Goal: Task Accomplishment & Management: Use online tool/utility

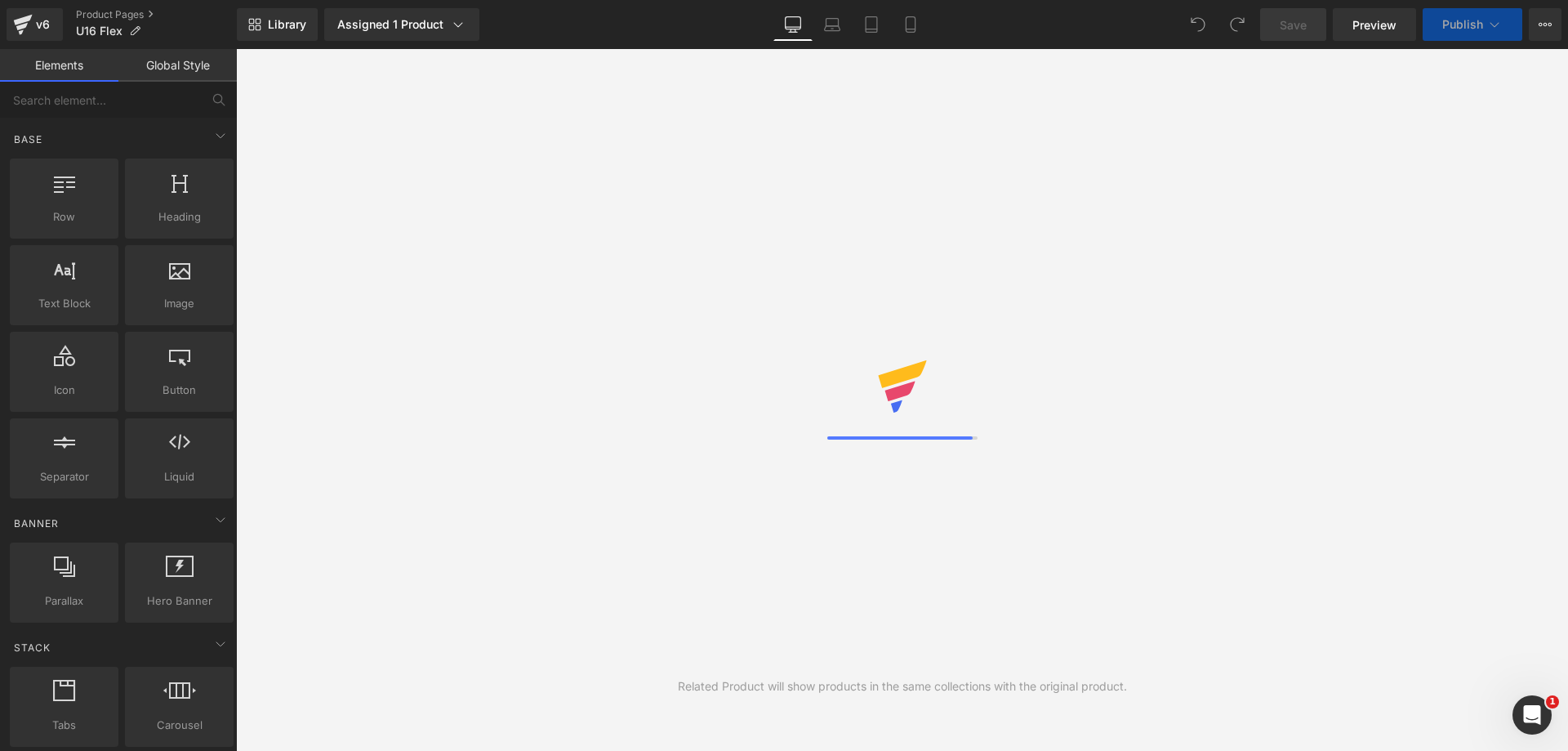
click at [1364, 588] on div "Related Product will show products in the same collections with the original pr…" at bounding box center [901, 399] width 1332 height 701
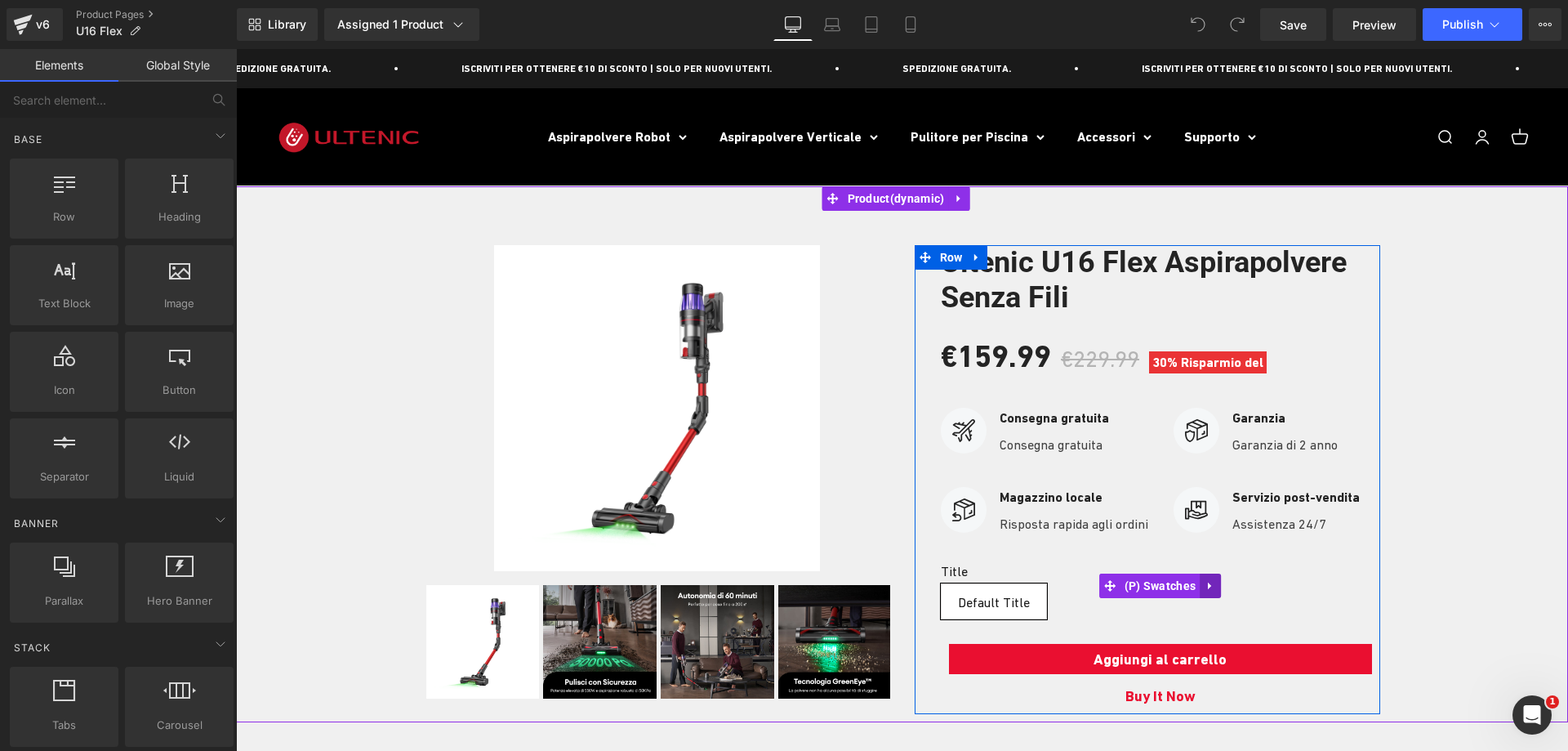
click at [1206, 586] on icon at bounding box center [1211, 585] width 12 height 12
click at [1221, 587] on link at bounding box center [1221, 586] width 22 height 25
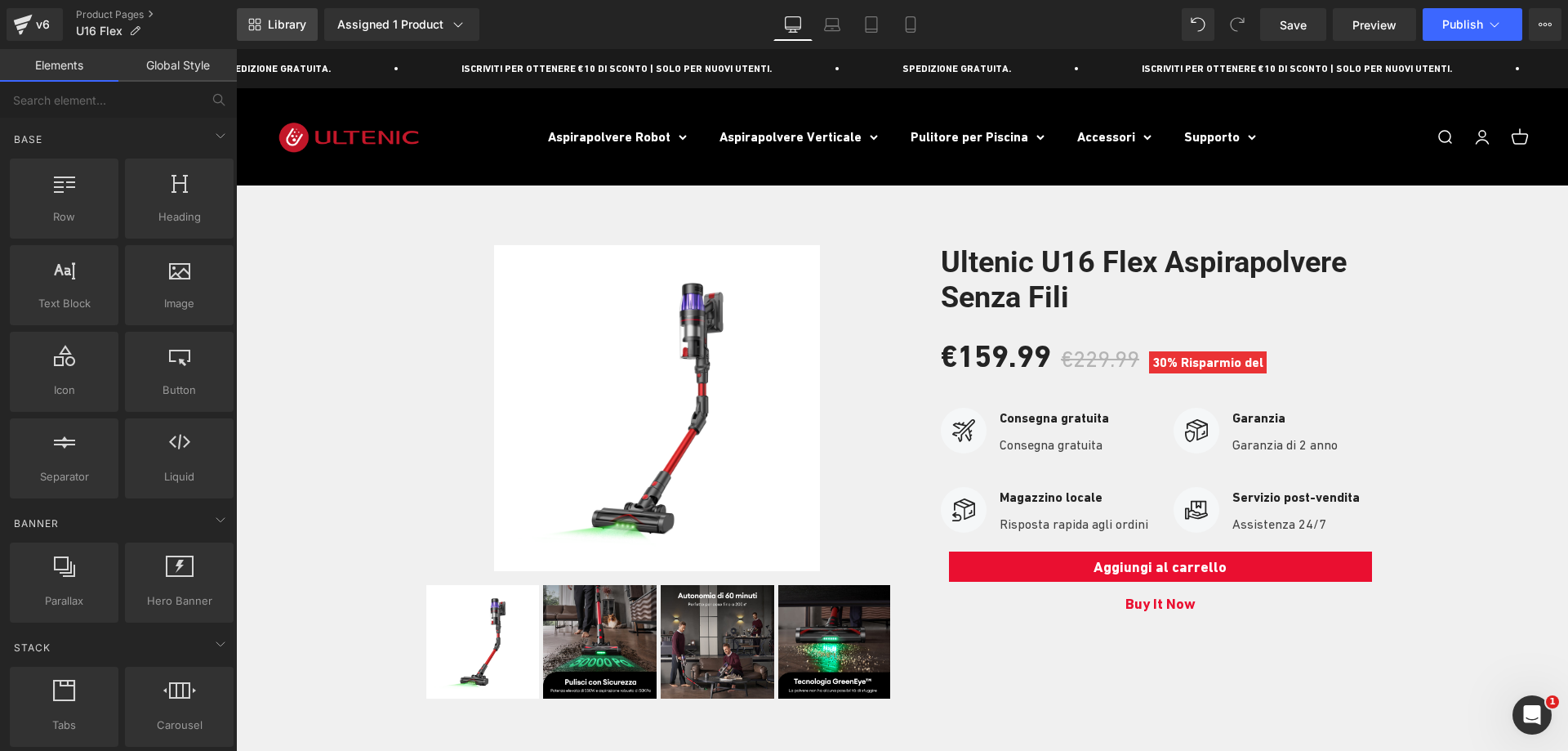
click at [289, 23] on span "Library" at bounding box center [287, 25] width 38 height 15
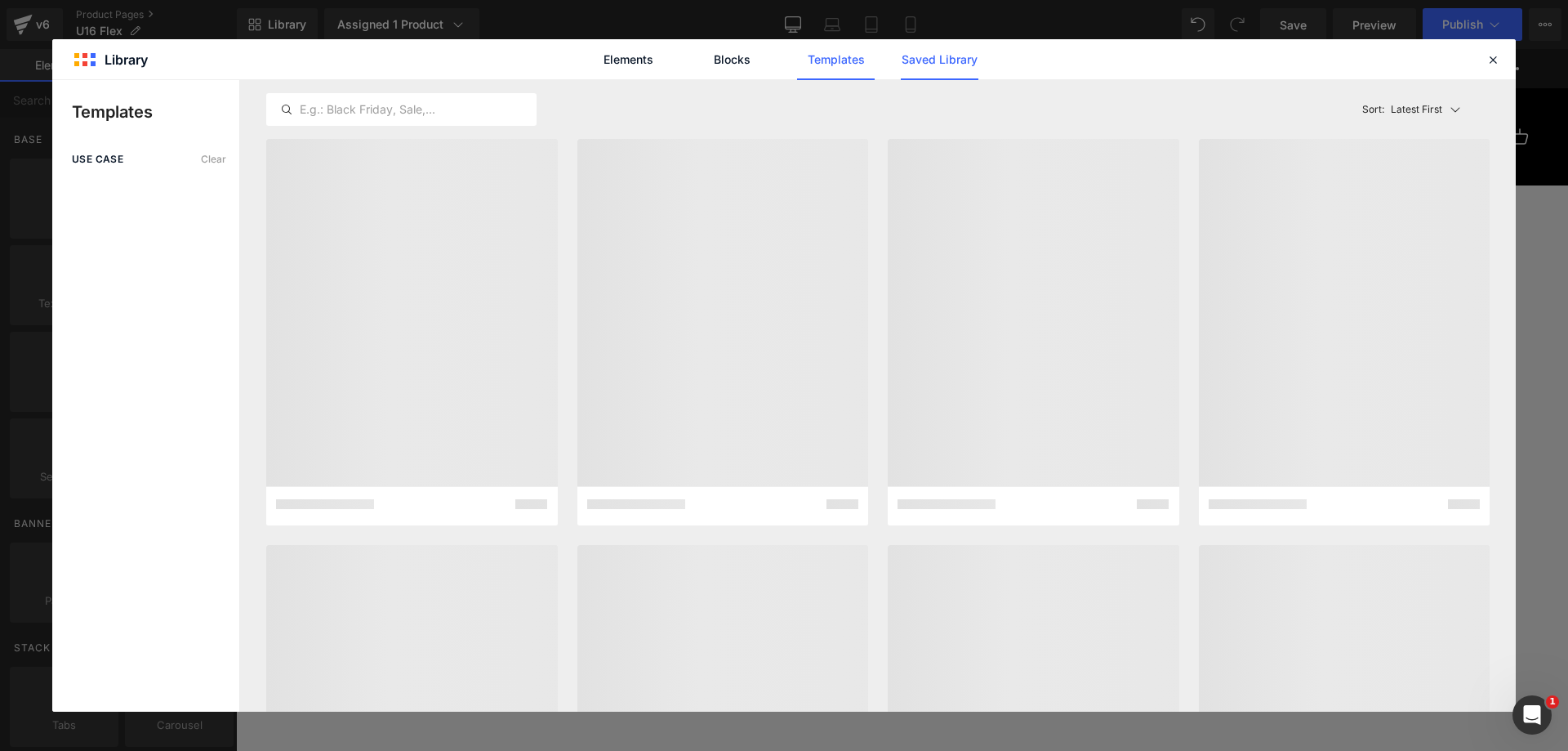
click at [920, 700] on link "Saved Library" at bounding box center [666, 704] width 1332 height 9
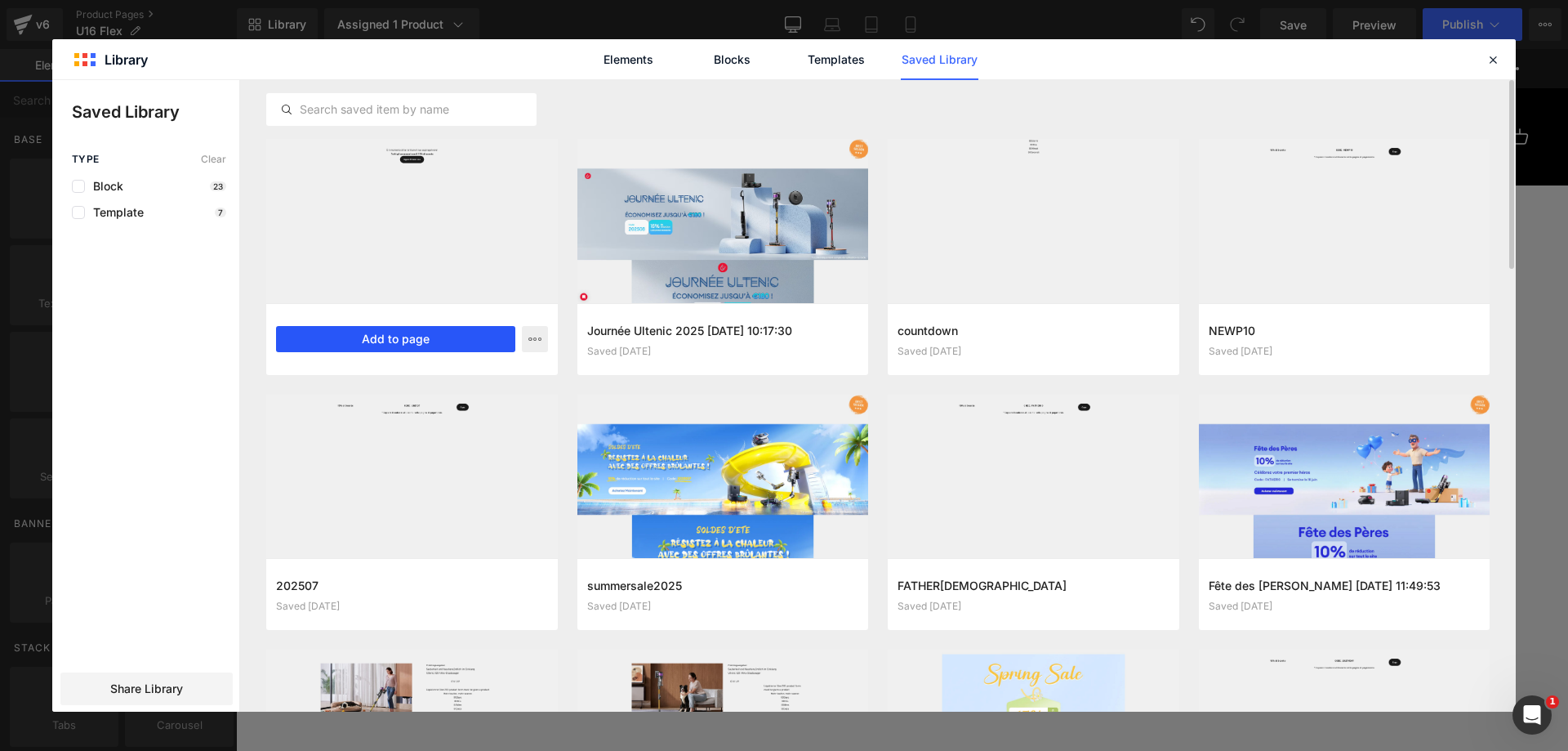
click at [418, 343] on button "Add to page" at bounding box center [395, 339] width 239 height 26
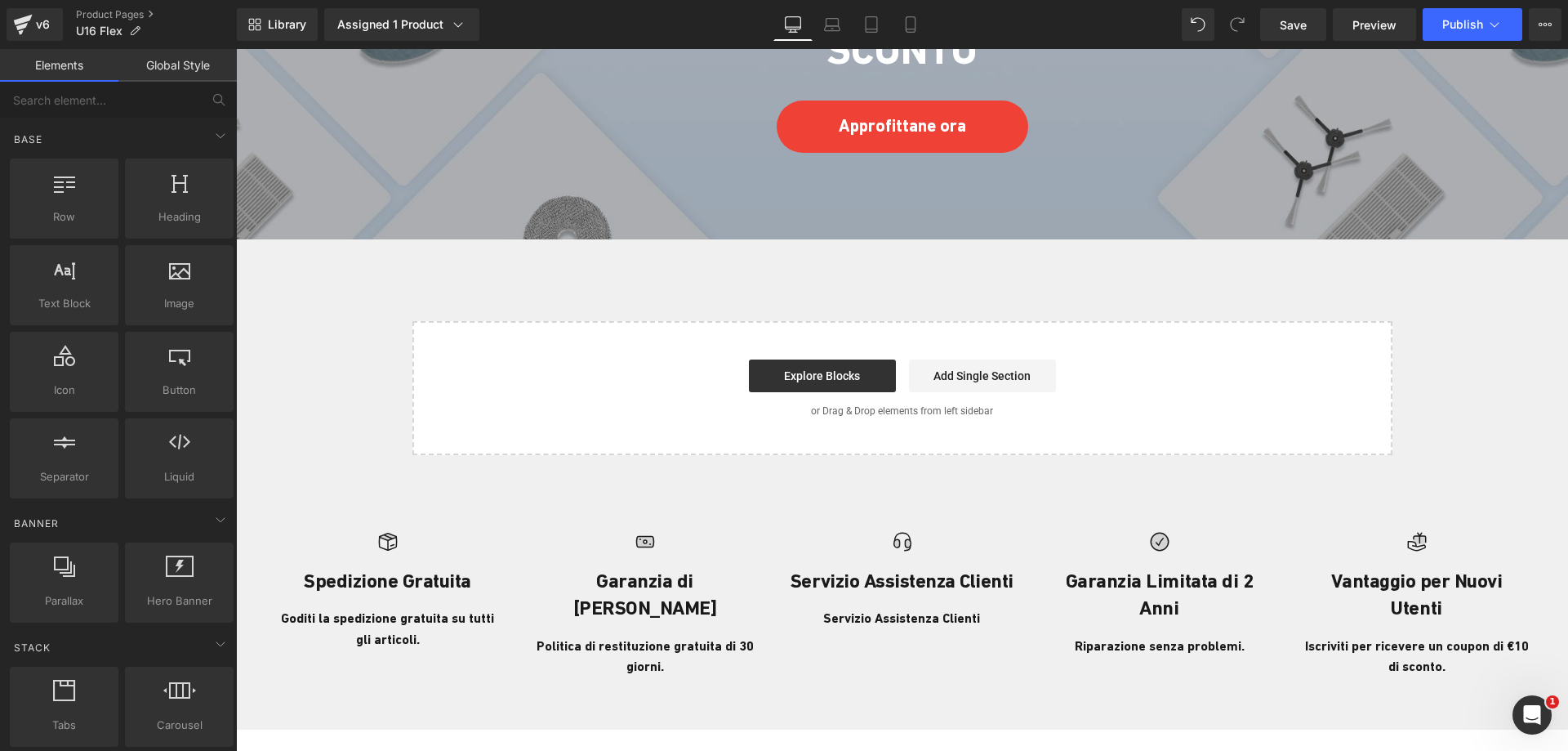
scroll to position [4434, 0]
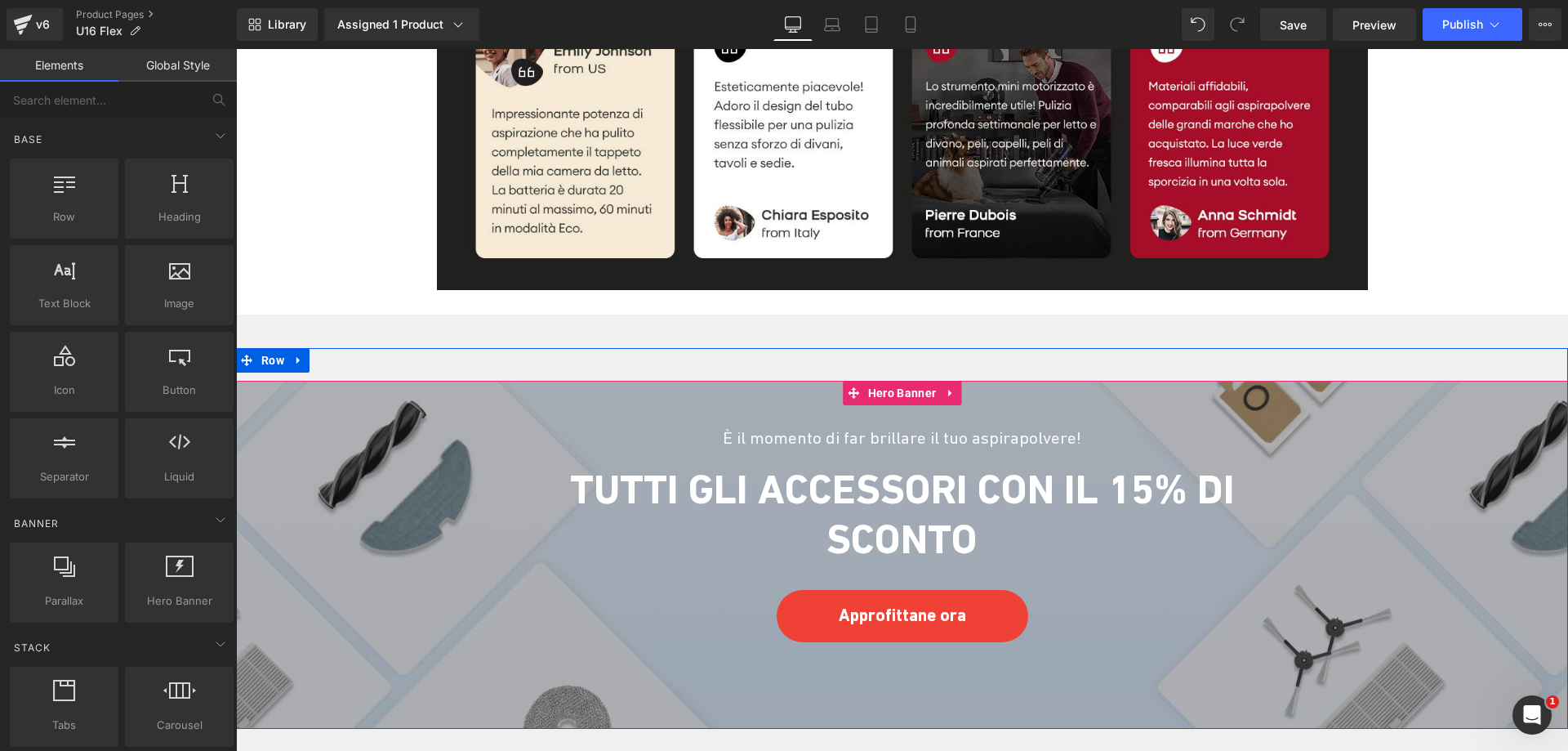
click at [920, 396] on div "È il momento di far brillare il tuo aspirapolvere! Heading Tutti gli accessori …" at bounding box center [902, 514] width 759 height 269
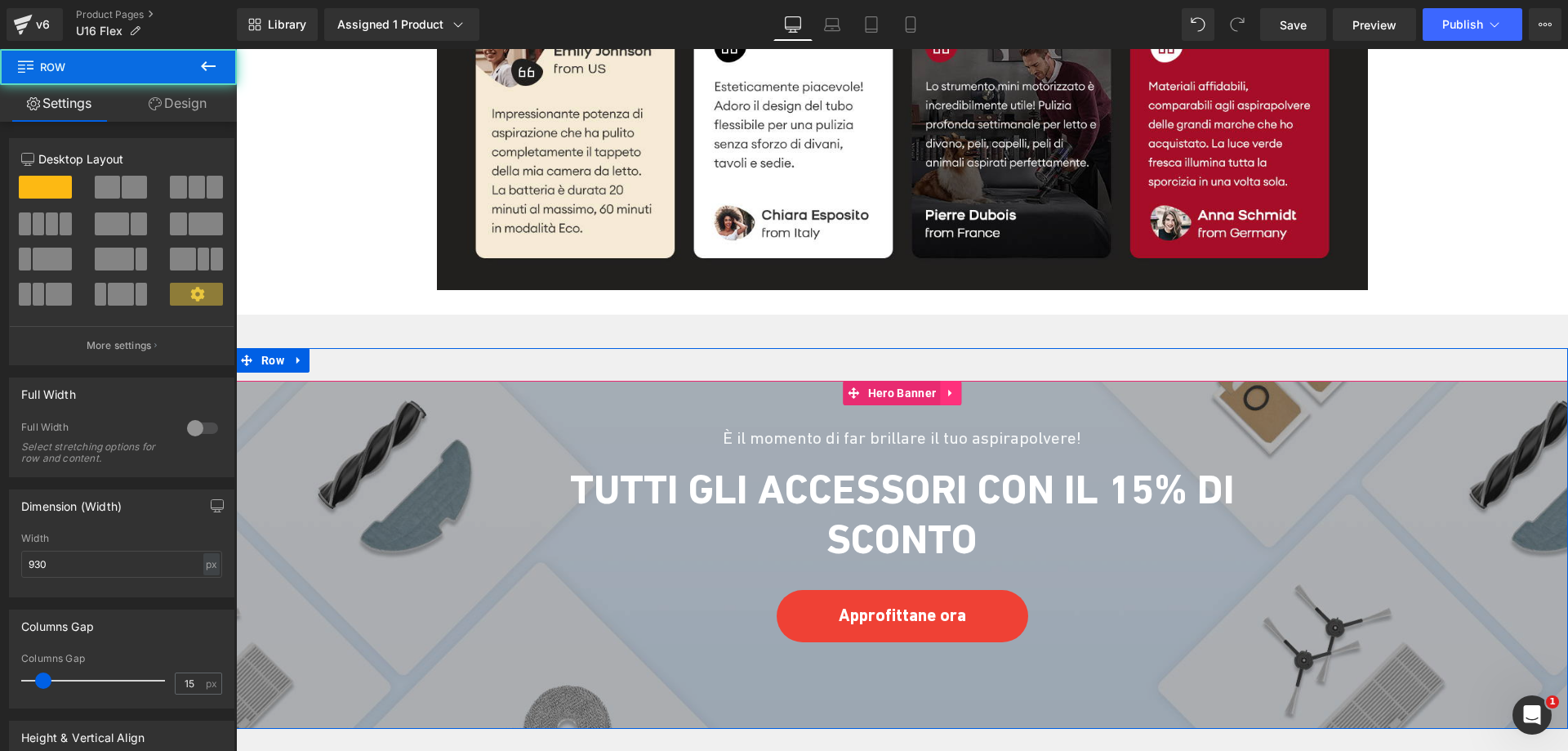
click at [945, 387] on icon at bounding box center [951, 393] width 12 height 12
click at [959, 387] on icon at bounding box center [962, 393] width 12 height 12
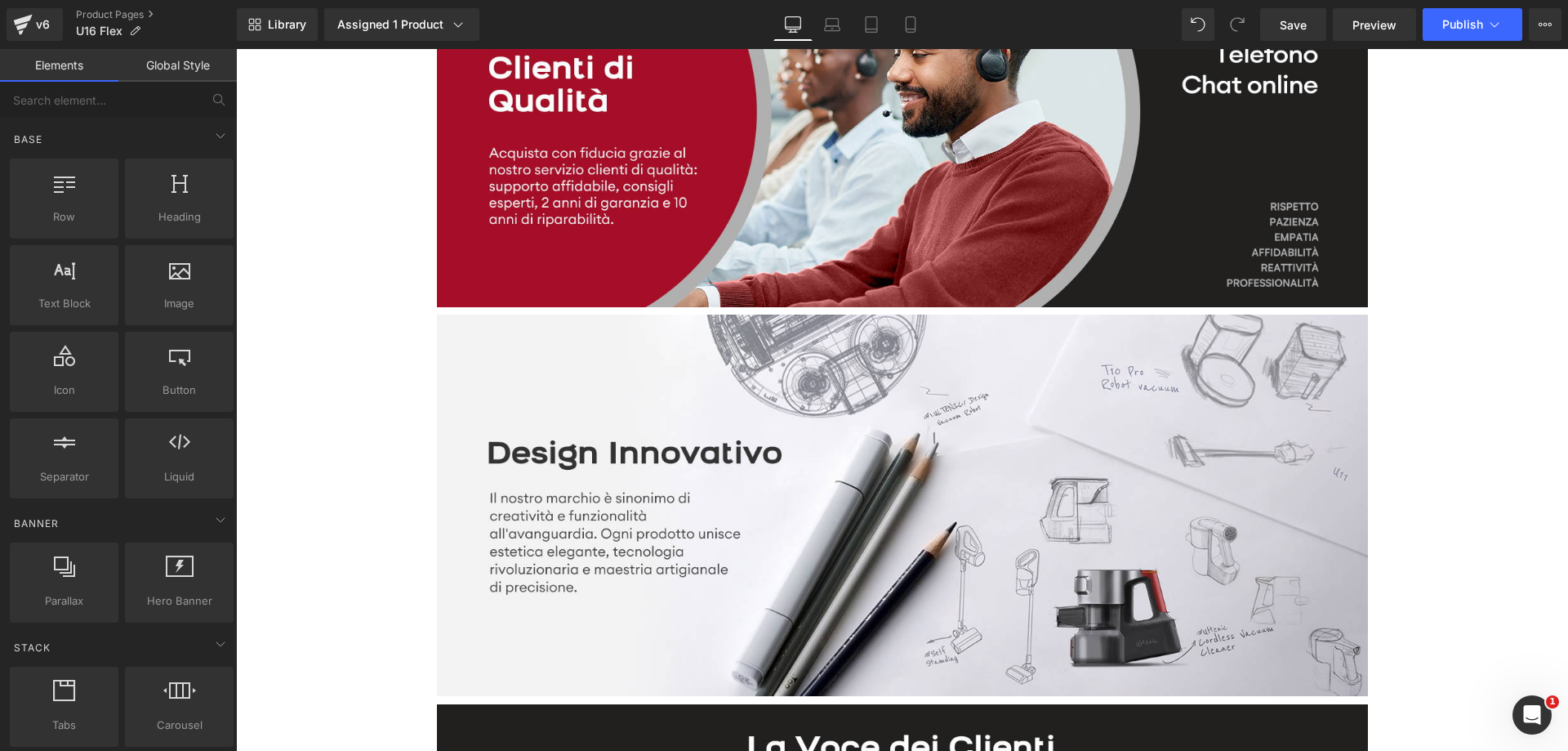
scroll to position [3454, 0]
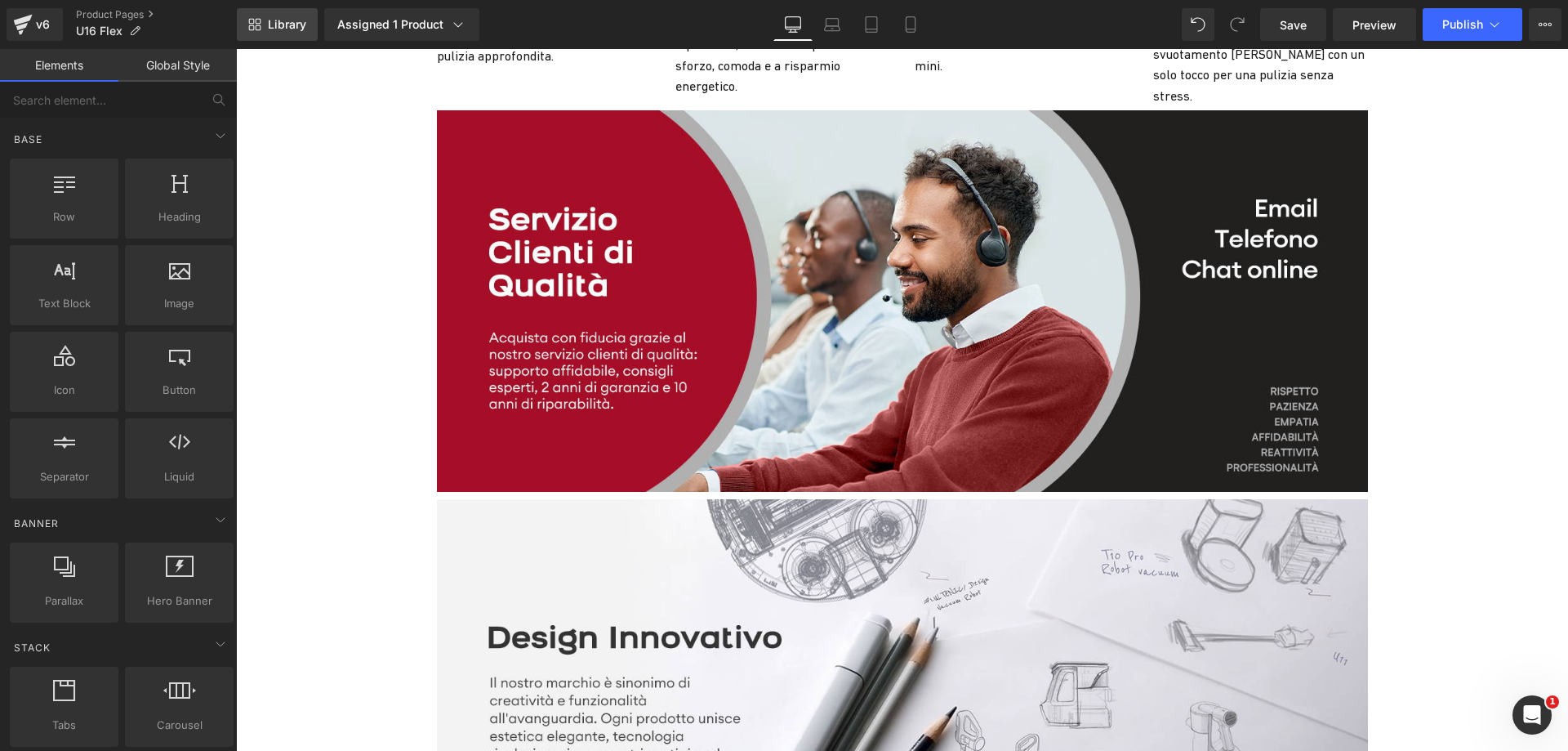
click at [273, 26] on span "Library" at bounding box center [287, 25] width 38 height 15
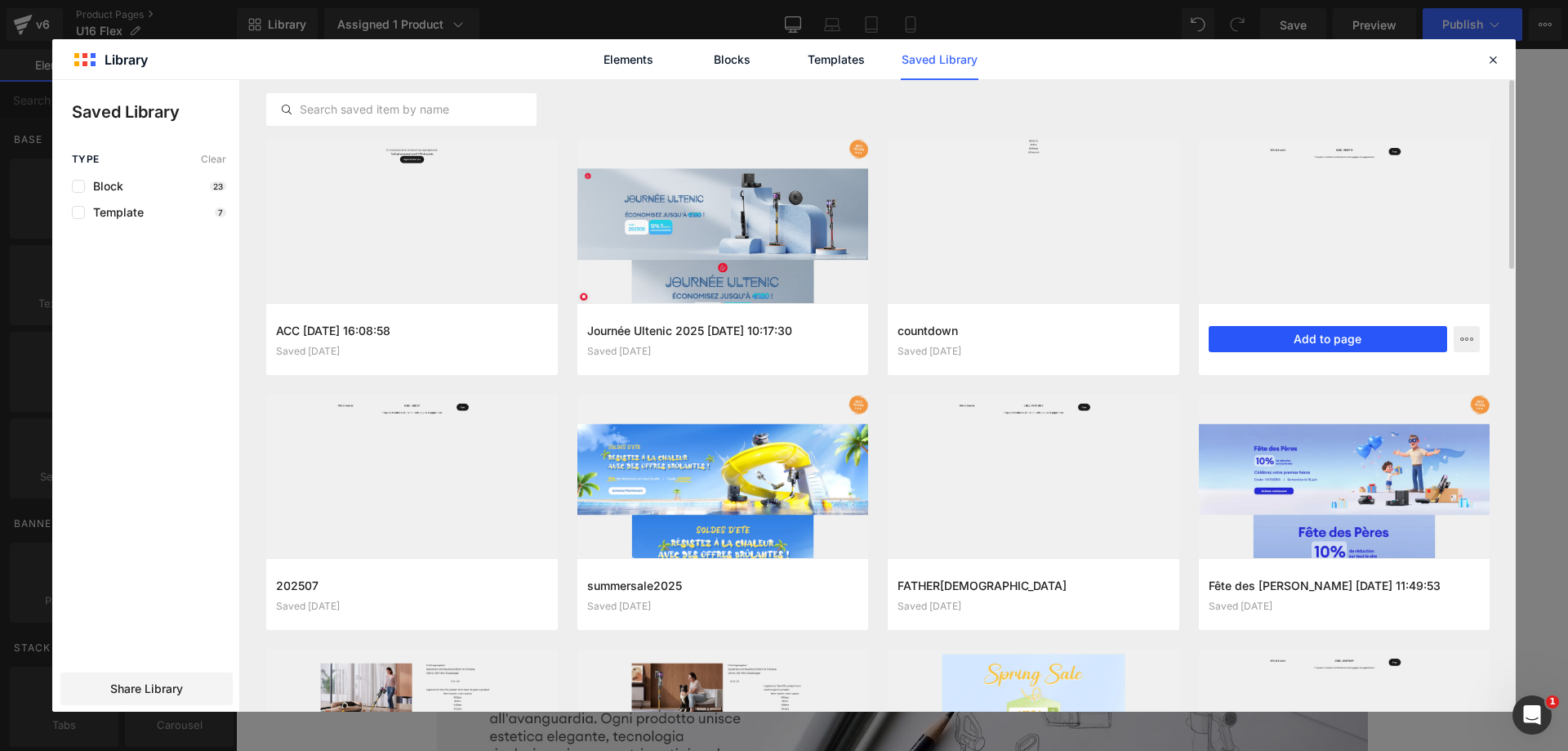
click at [1389, 342] on button "Add to page" at bounding box center [1328, 339] width 239 height 26
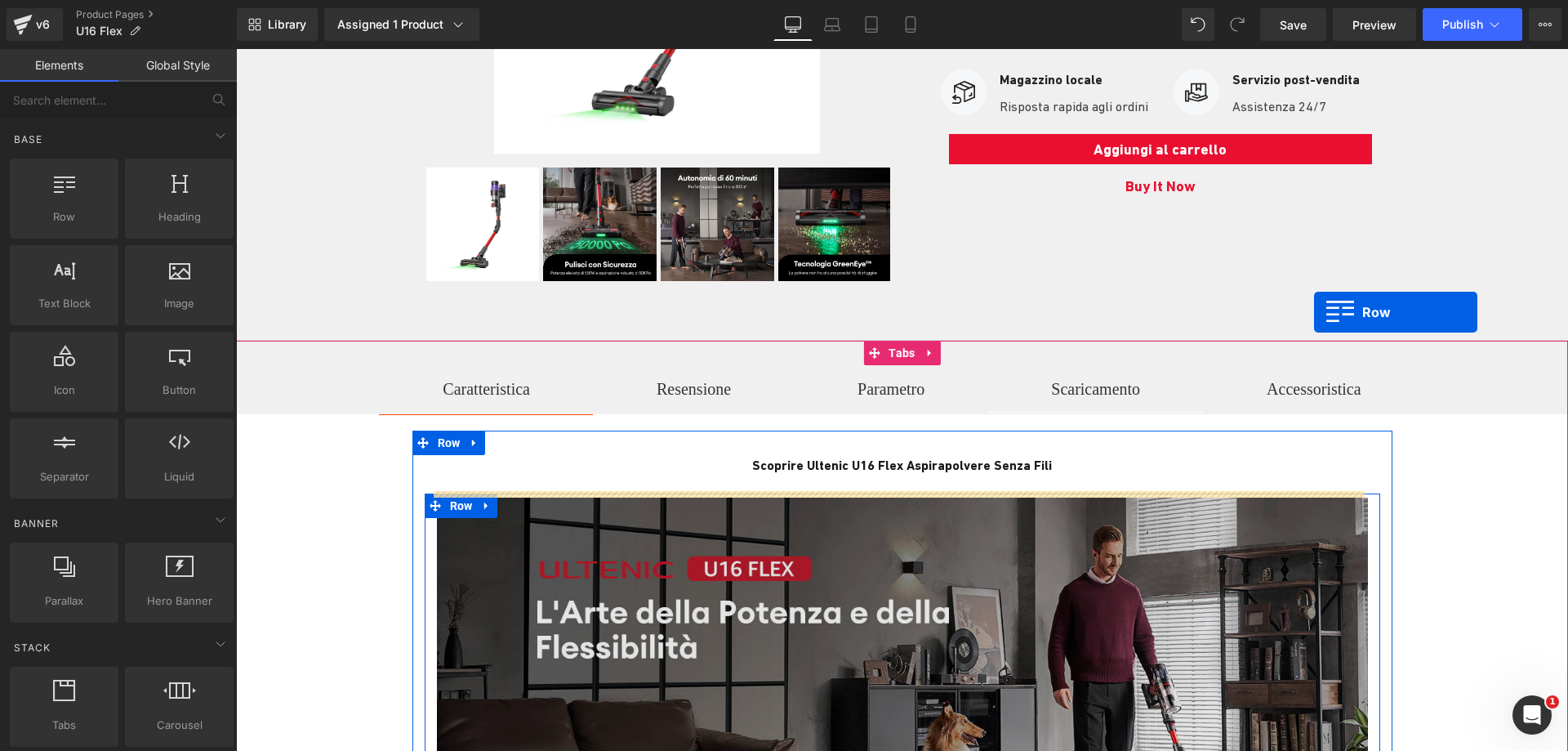
scroll to position [2, 0]
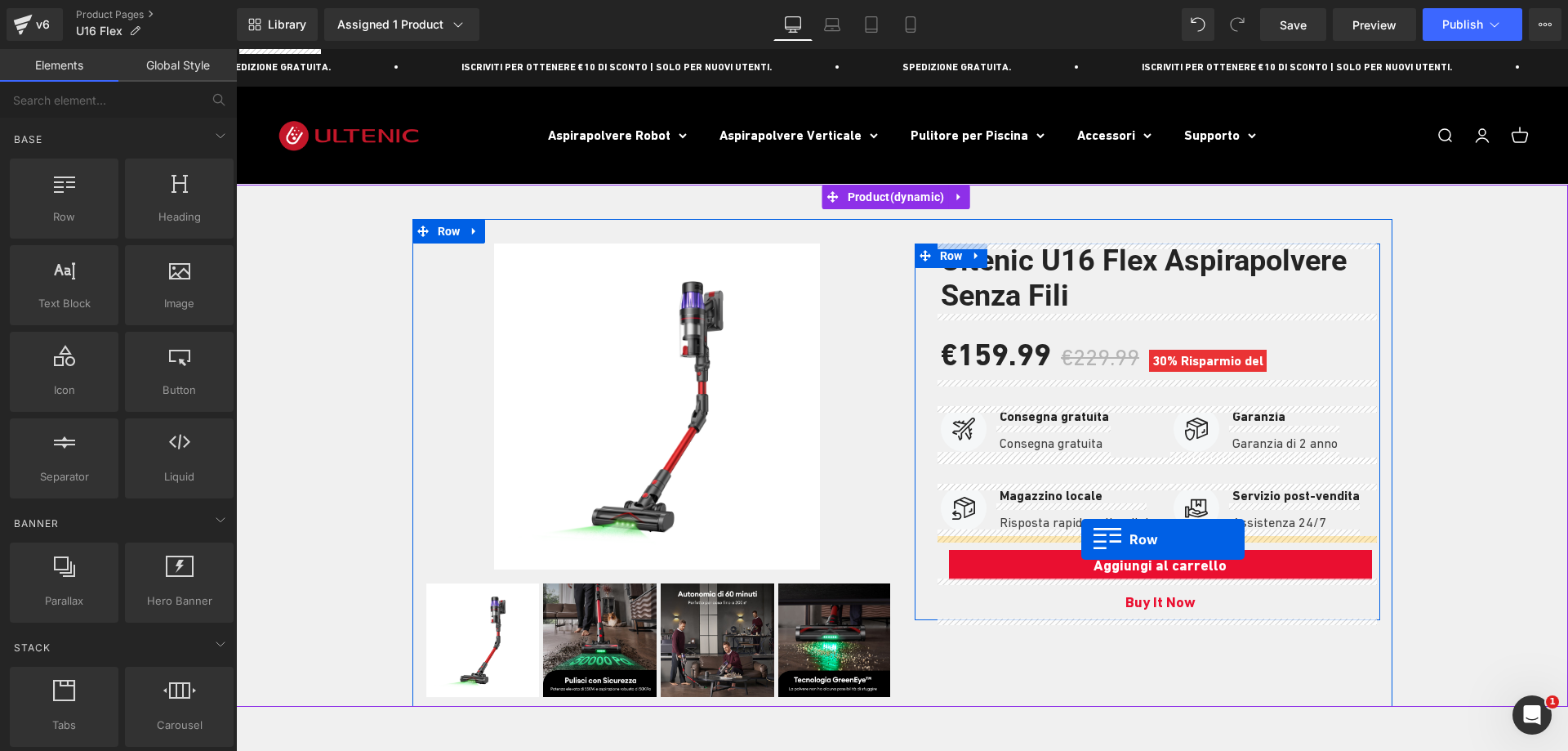
drag, startPoint x: 412, startPoint y: 104, endPoint x: 1082, endPoint y: 539, distance: 798.8
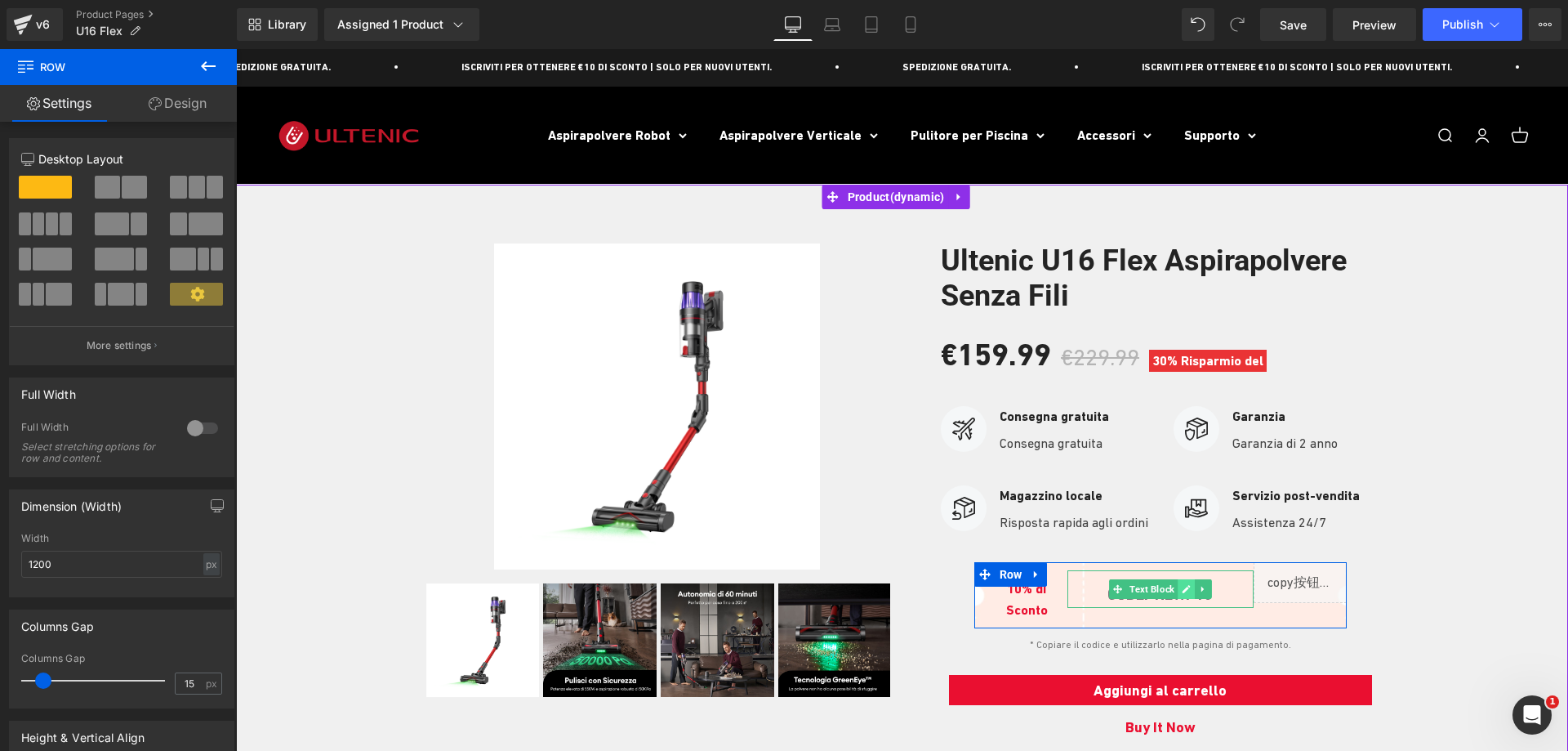
click at [1182, 587] on icon at bounding box center [1186, 589] width 9 height 10
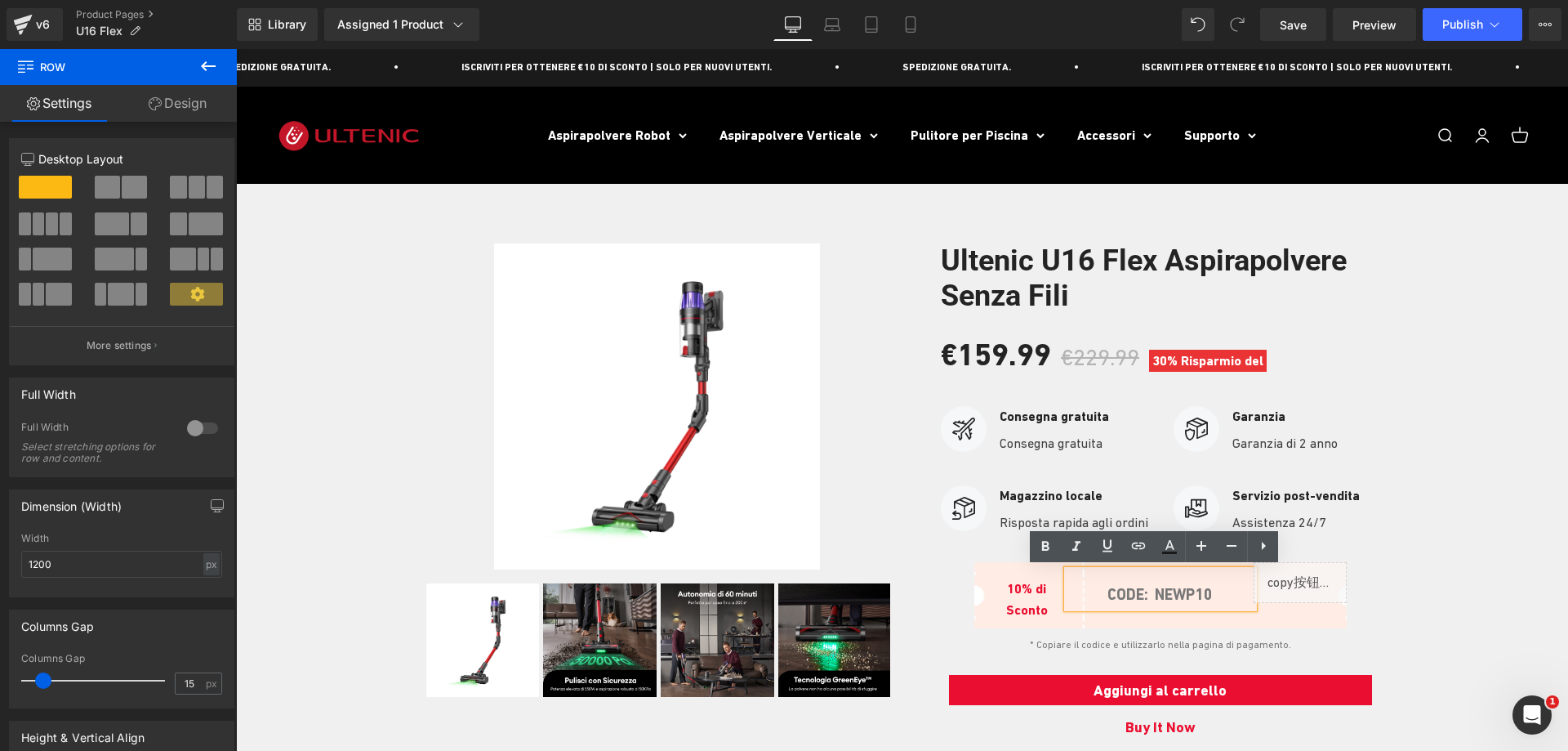
click at [1212, 593] on b "CODE: NEWP10" at bounding box center [1159, 594] width 105 height 19
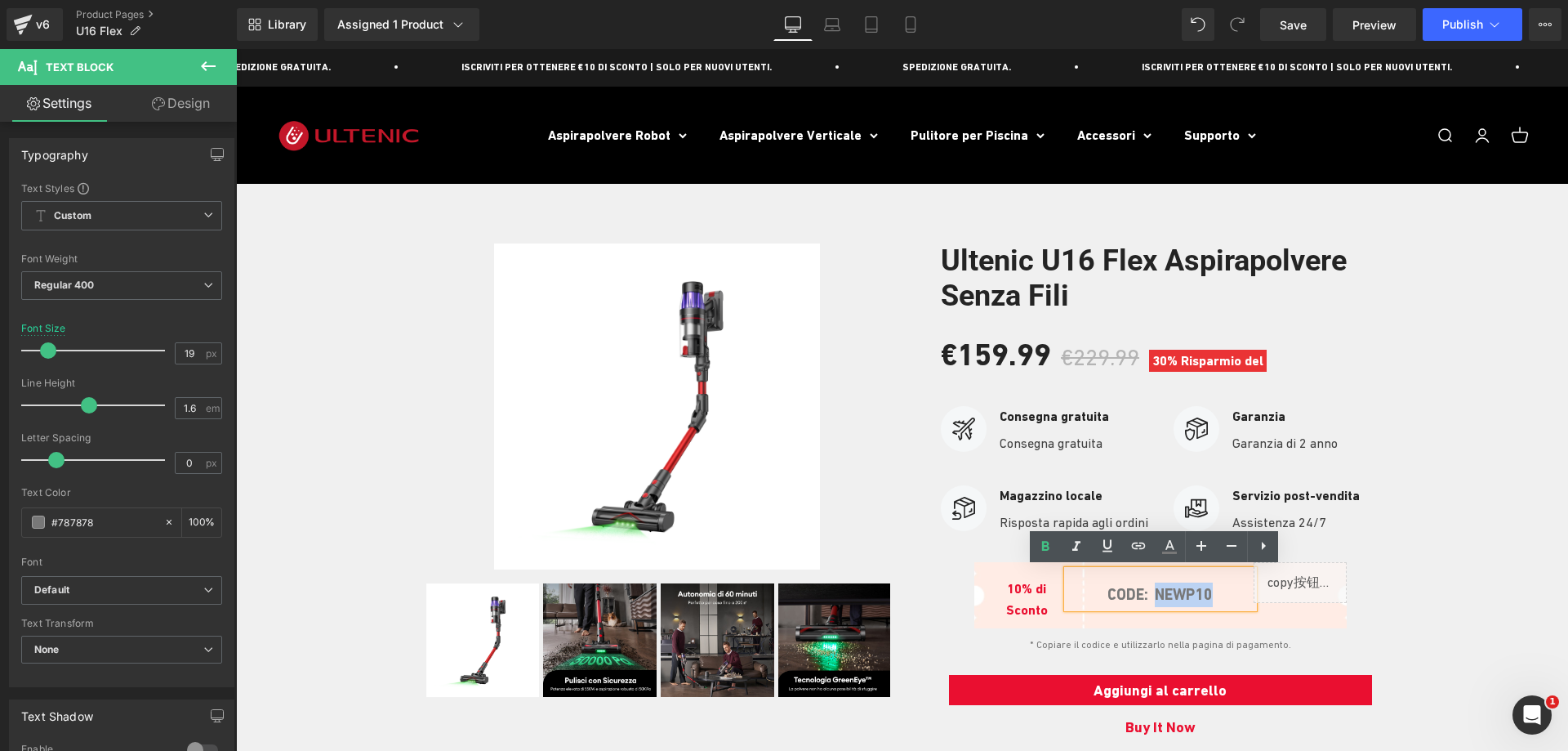
drag, startPoint x: 1217, startPoint y: 593, endPoint x: 1156, endPoint y: 595, distance: 61.0
click at [1156, 595] on p "CODE: NEWP10" at bounding box center [1160, 595] width 186 height 25
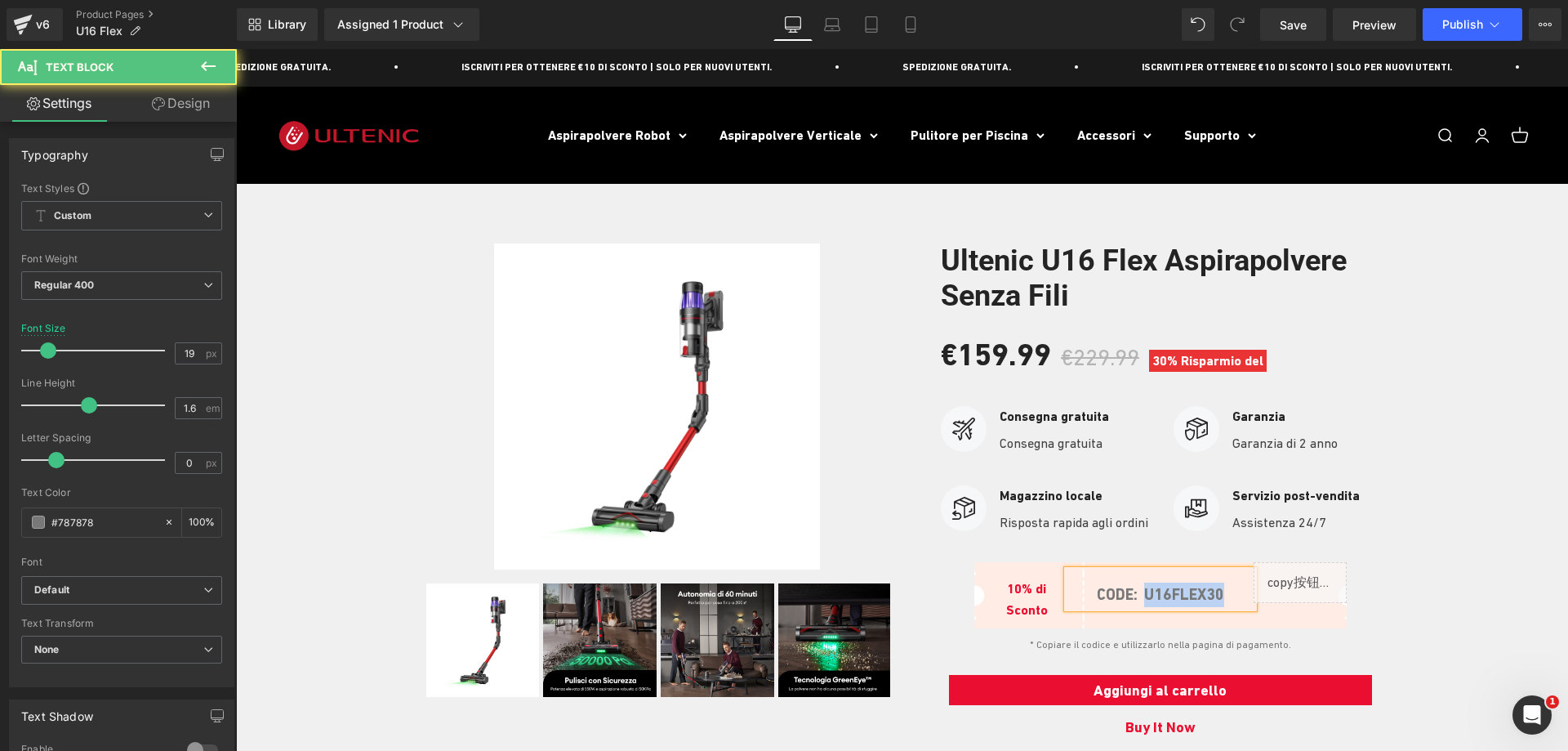
drag, startPoint x: 1228, startPoint y: 591, endPoint x: 1141, endPoint y: 594, distance: 87.1
click at [1141, 594] on p "CODE: U16FLEX30" at bounding box center [1160, 595] width 186 height 25
copy b "U16FLEX30"
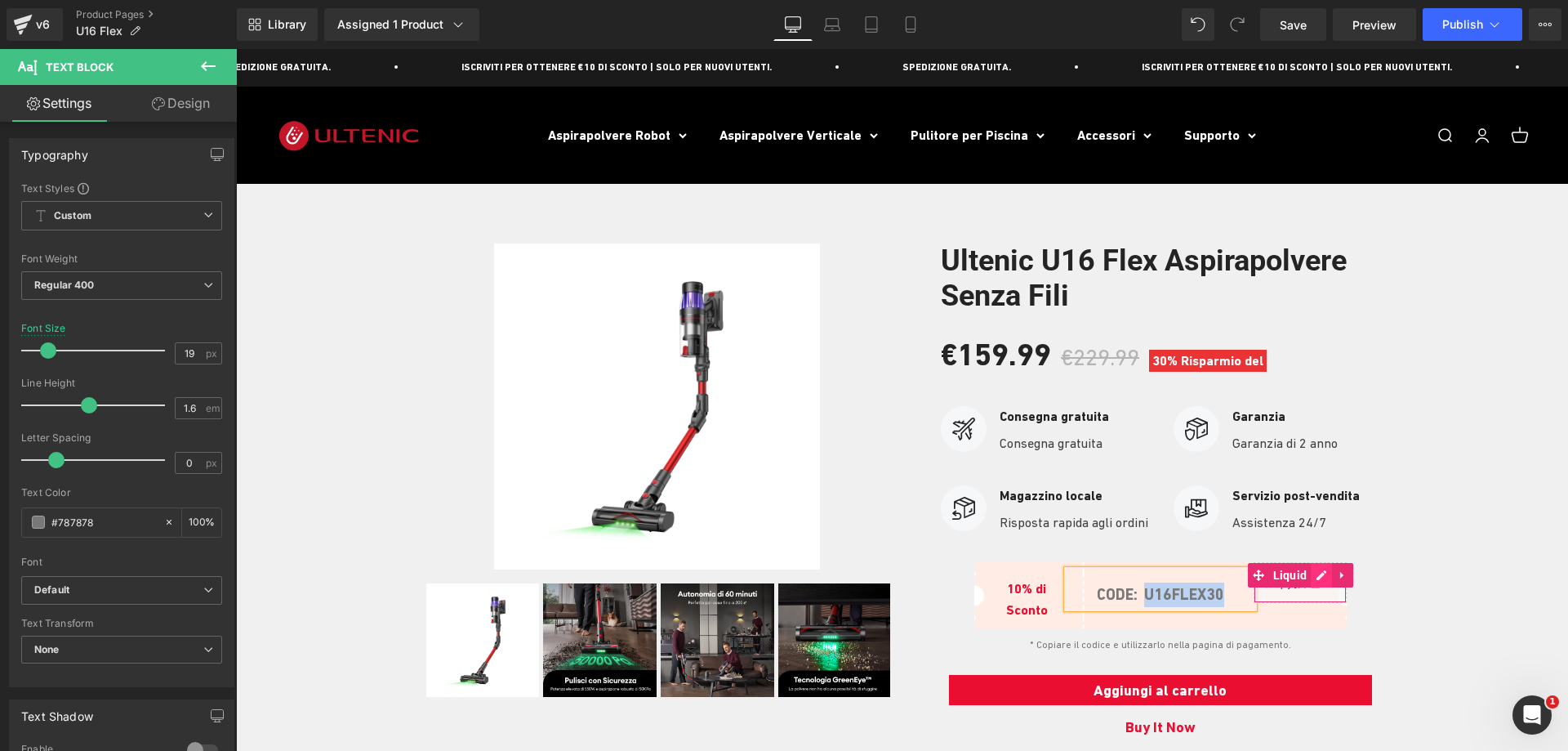
click at [1309, 572] on div "Liquid" at bounding box center [1300, 581] width 93 height 41
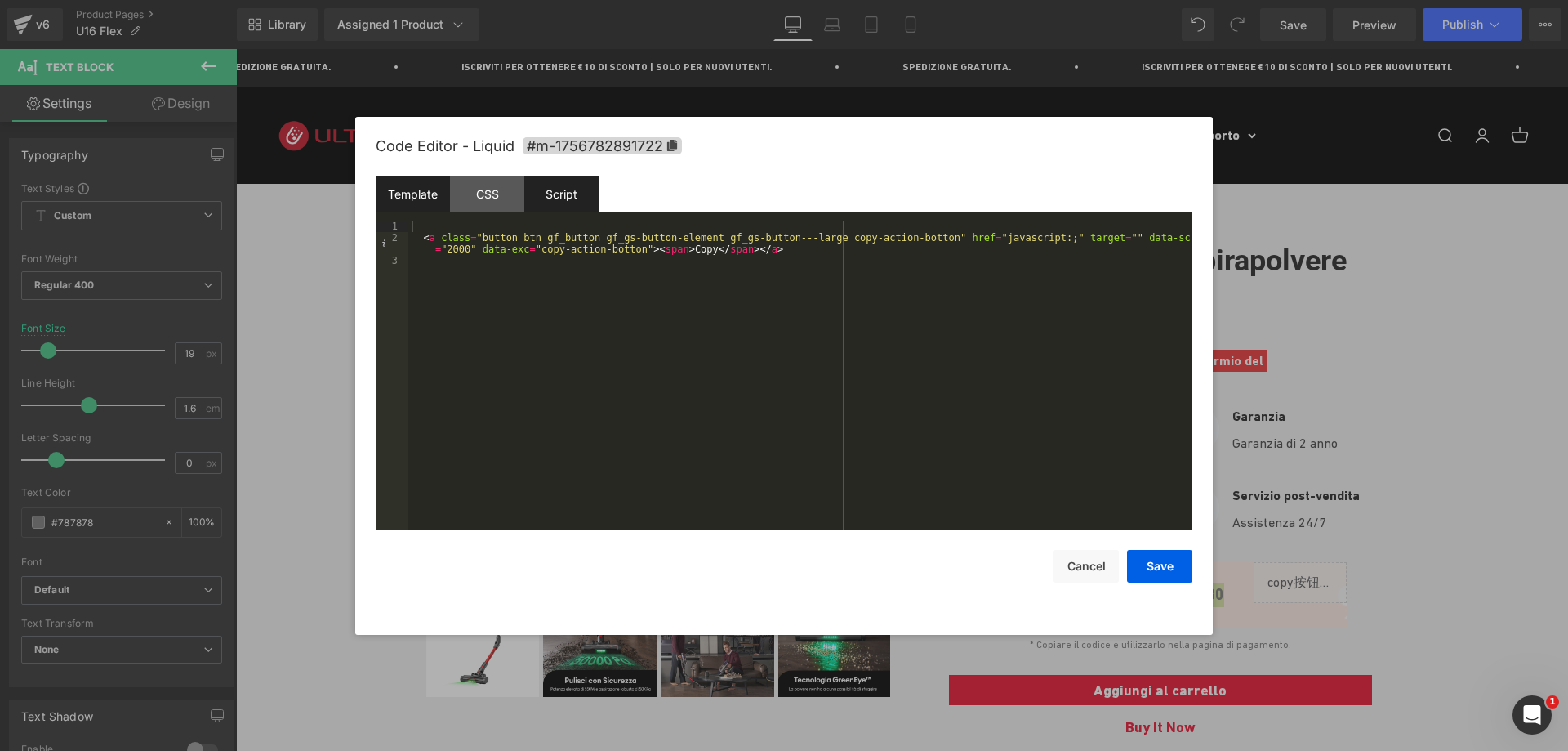
click at [576, 195] on div "Script" at bounding box center [562, 194] width 74 height 36
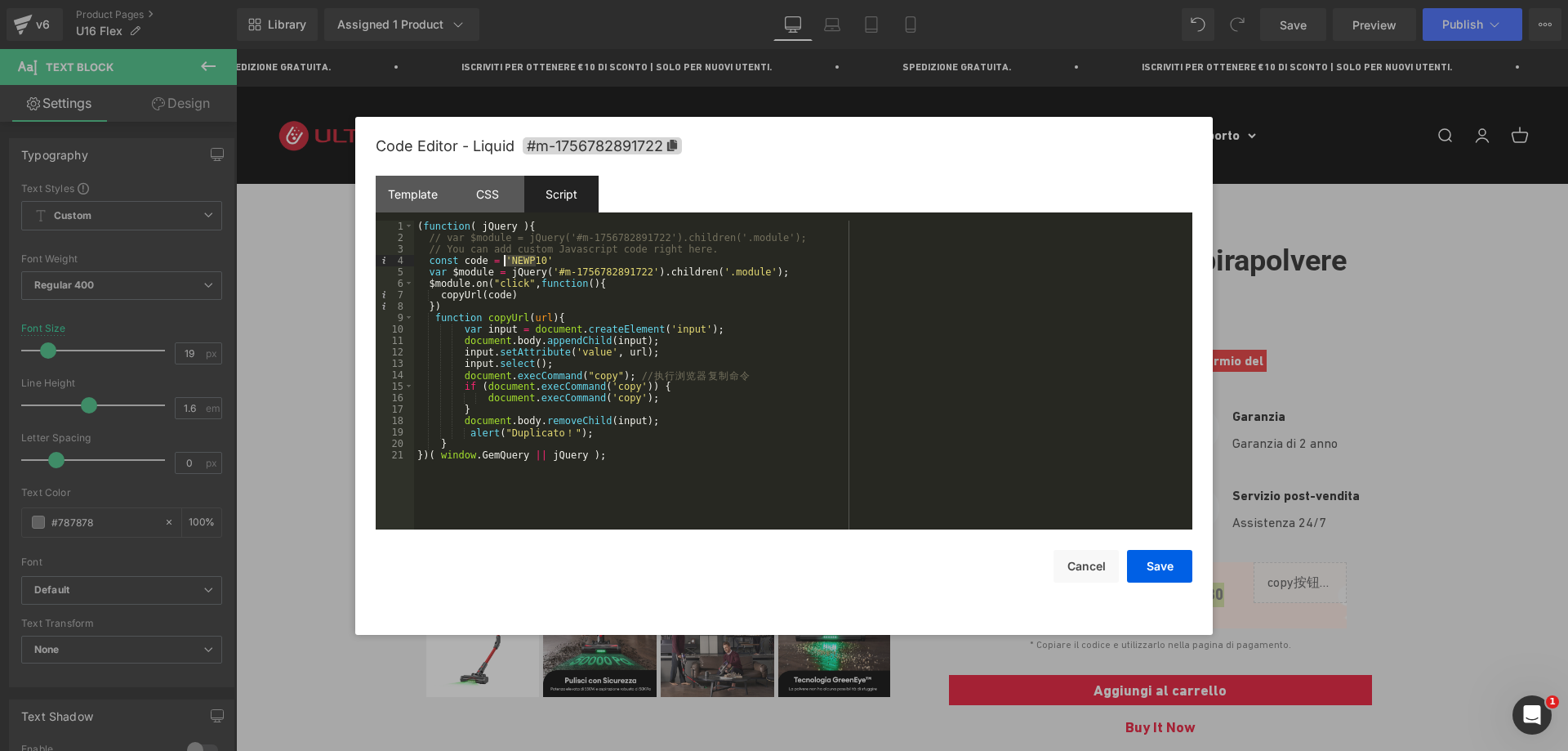
drag, startPoint x: 535, startPoint y: 261, endPoint x: 503, endPoint y: 265, distance: 32.2
click at [503, 265] on div "( function ( jQuery ) { // var $module = jQuery('#m-1756782891722').children('.…" at bounding box center [803, 386] width 778 height 332
click at [1147, 579] on button "Save" at bounding box center [1159, 567] width 65 height 33
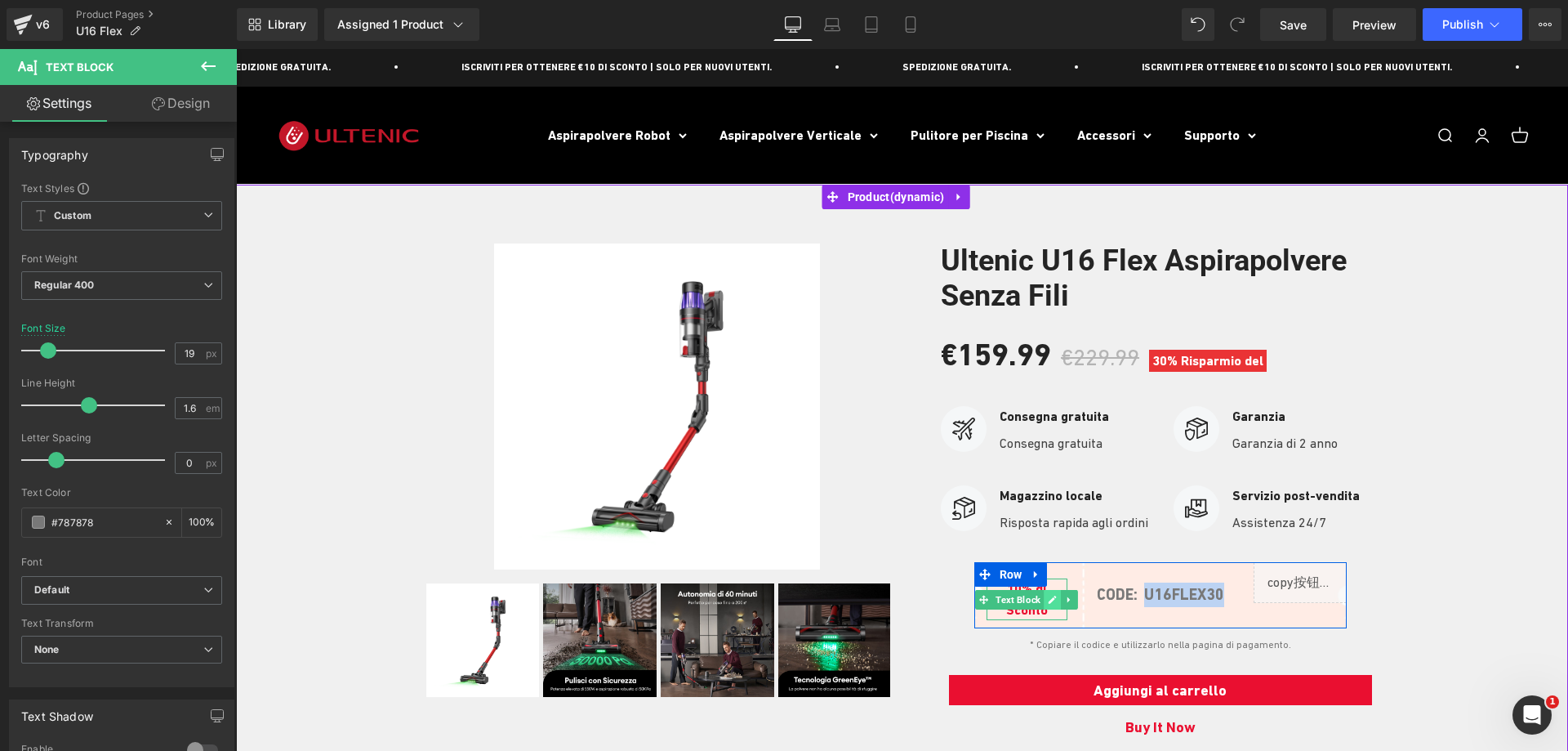
click at [1048, 596] on icon at bounding box center [1052, 600] width 9 height 10
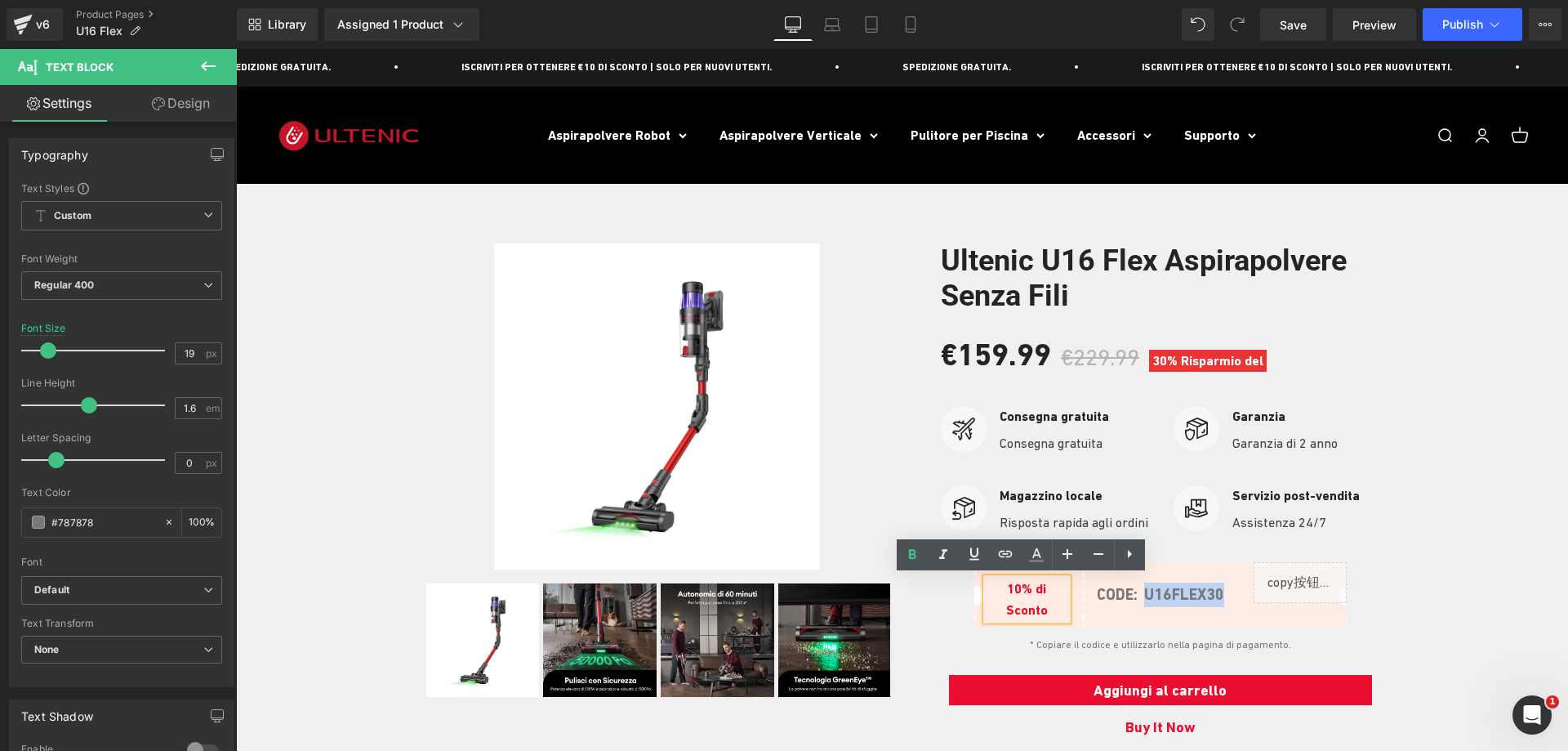
click at [1039, 610] on b "10% di Sconto" at bounding box center [1027, 599] width 41 height 36
drag, startPoint x: 1049, startPoint y: 610, endPoint x: 996, endPoint y: 585, distance: 58.6
click at [996, 585] on p "10% di Sconto" at bounding box center [1027, 599] width 81 height 41
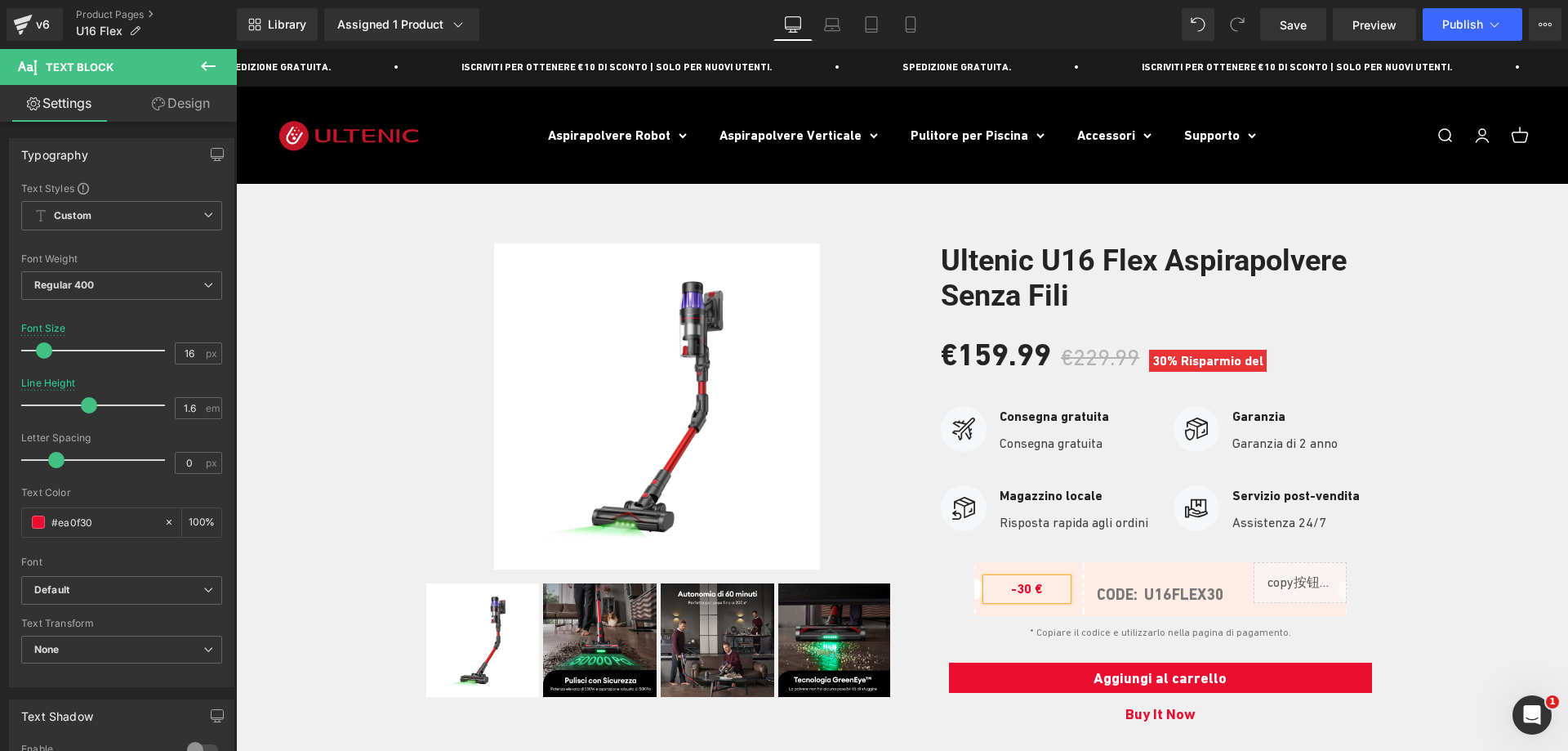
click at [1417, 567] on div at bounding box center [901, 480] width 1332 height 522
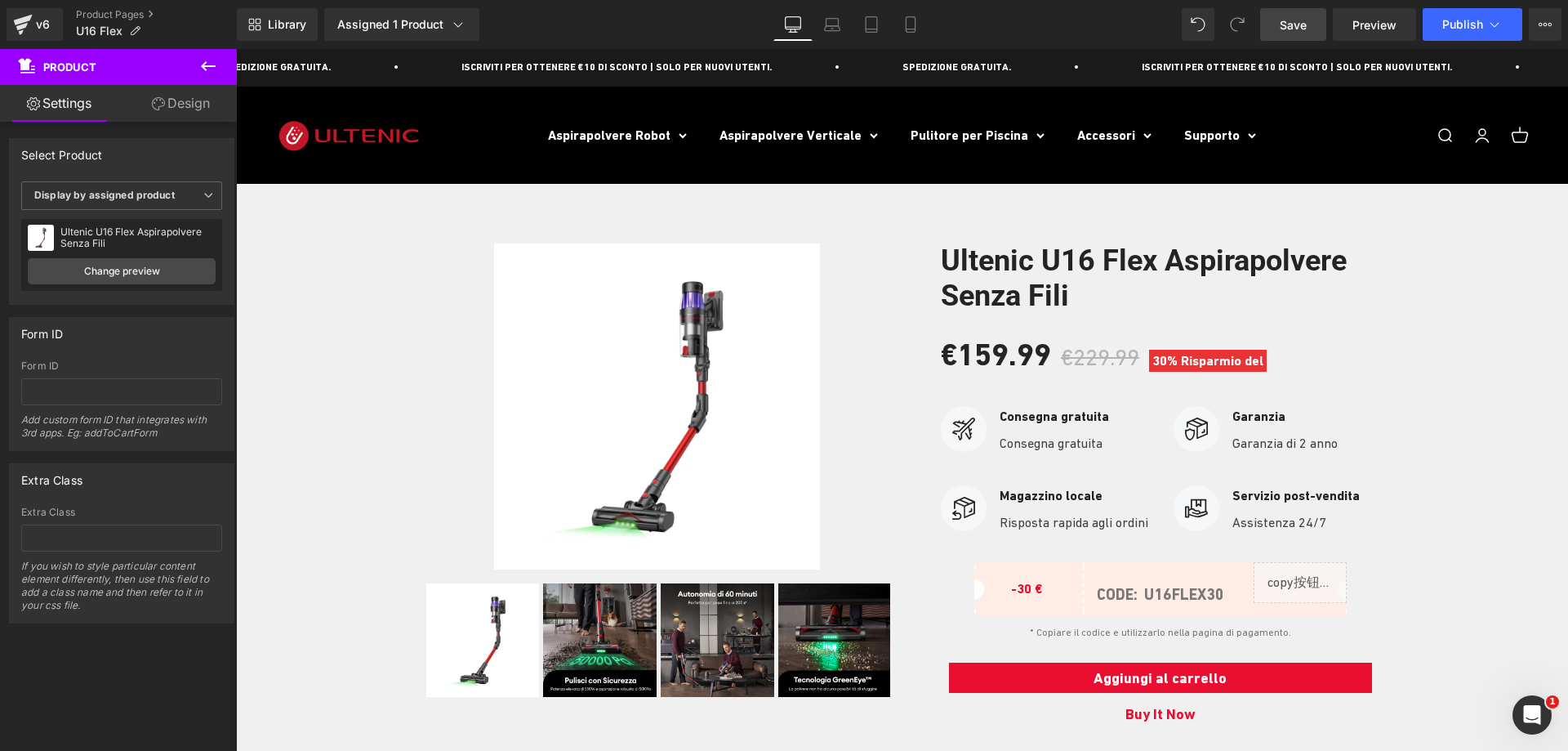
click at [1292, 29] on span "Save" at bounding box center [1293, 25] width 27 height 17
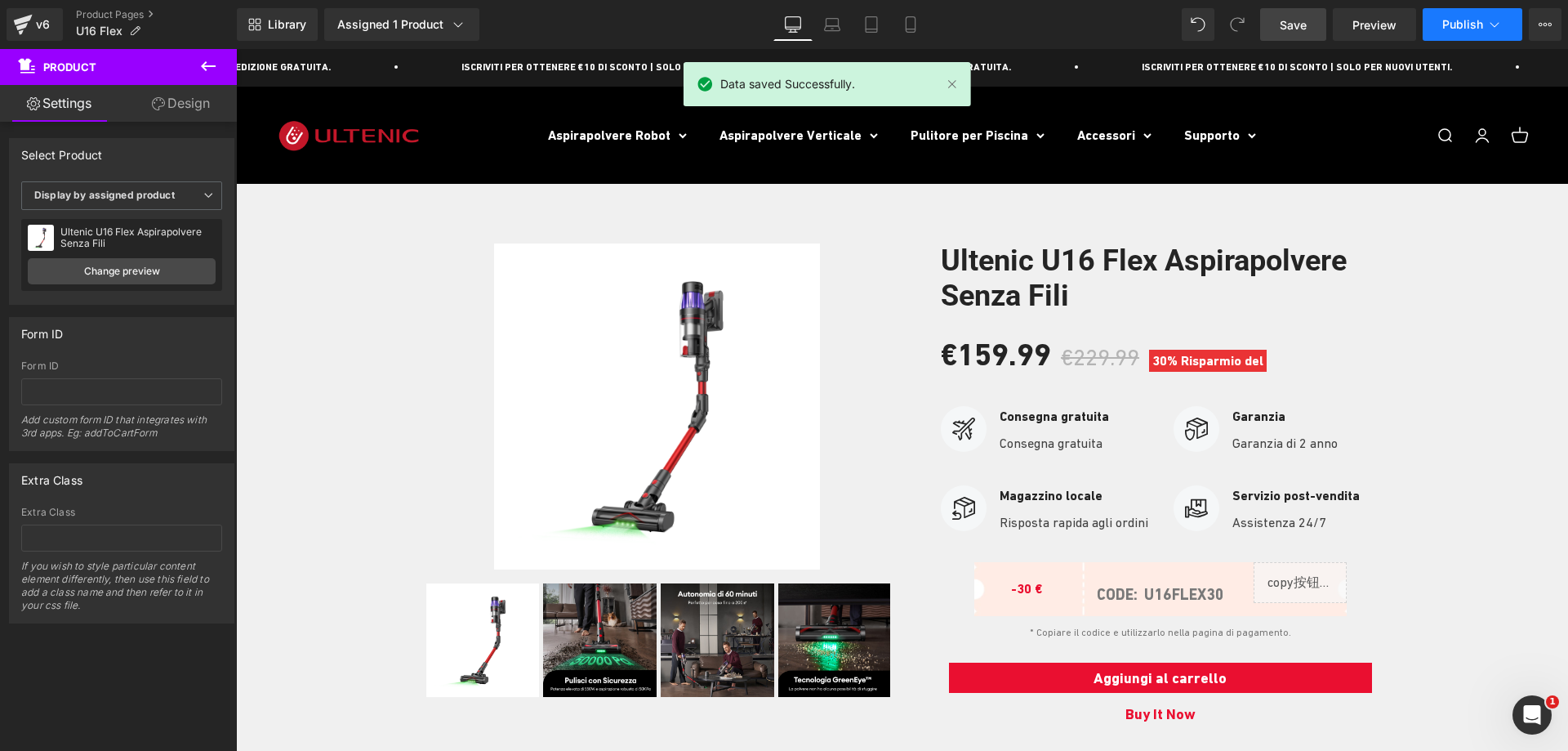
click at [1454, 18] on span "Publish" at bounding box center [1462, 25] width 41 height 13
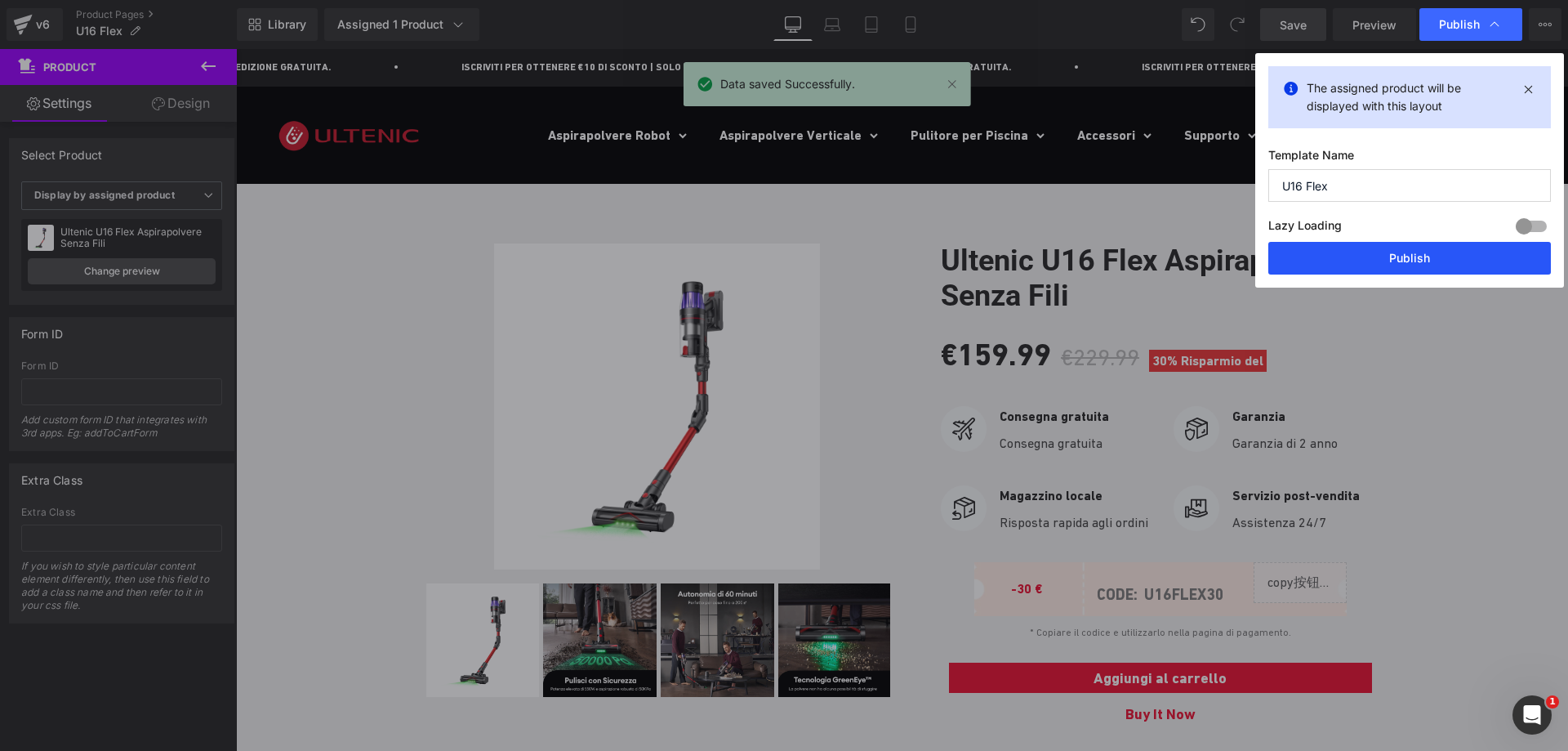
click at [1394, 272] on button "Publish" at bounding box center [1410, 258] width 283 height 33
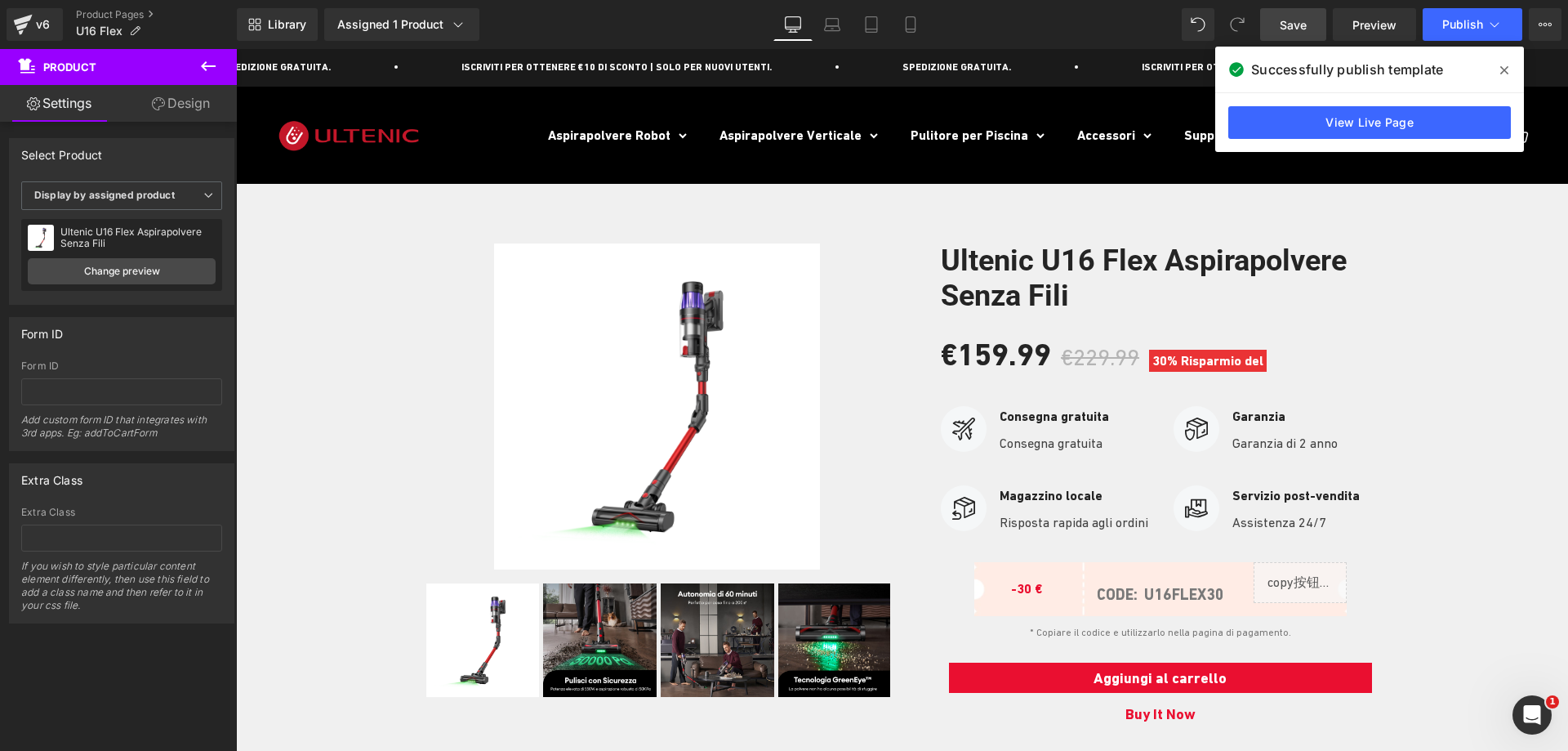
click at [1497, 78] on span at bounding box center [1504, 70] width 26 height 26
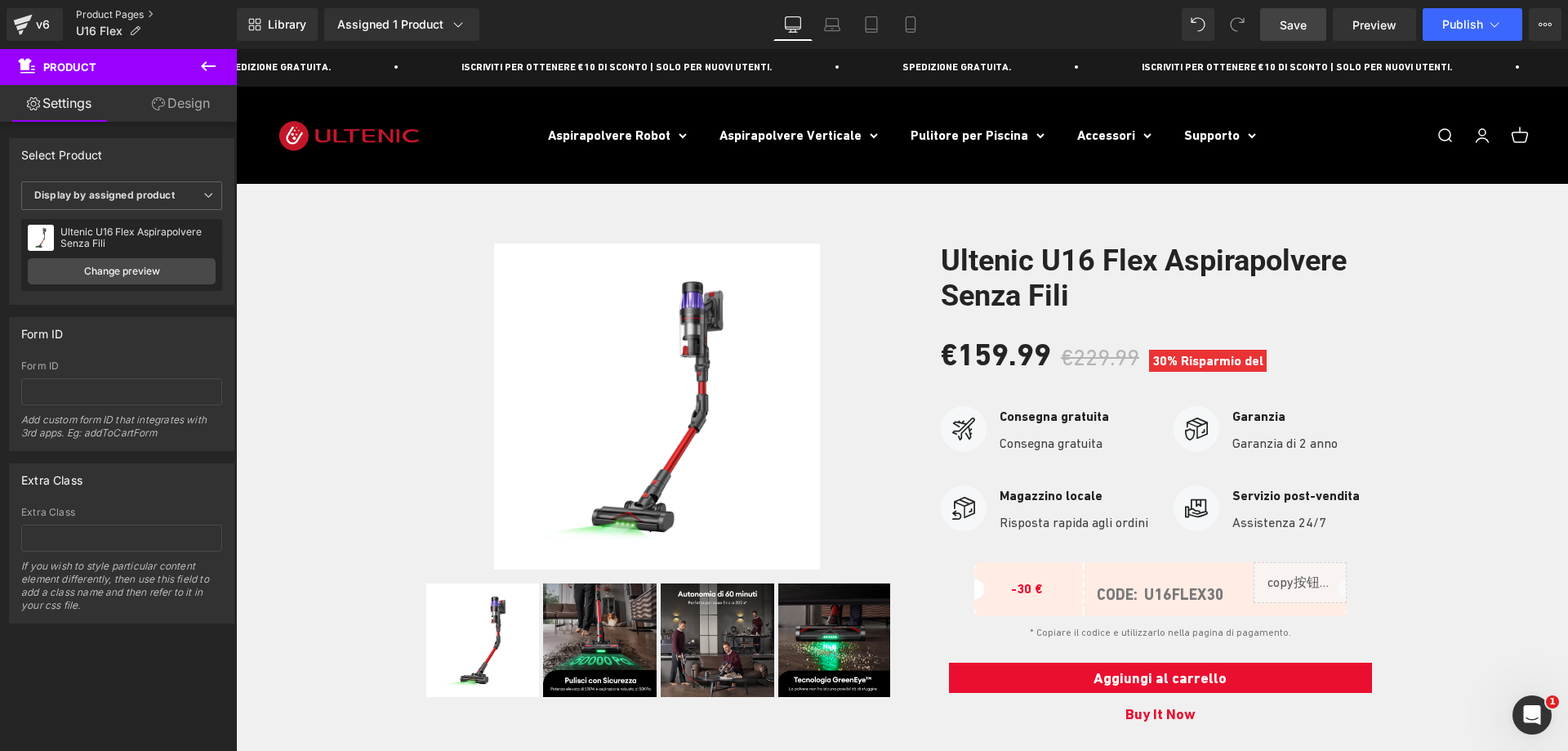
click at [128, 14] on link "Product Pages" at bounding box center [156, 15] width 161 height 13
